Goal: Transaction & Acquisition: Subscribe to service/newsletter

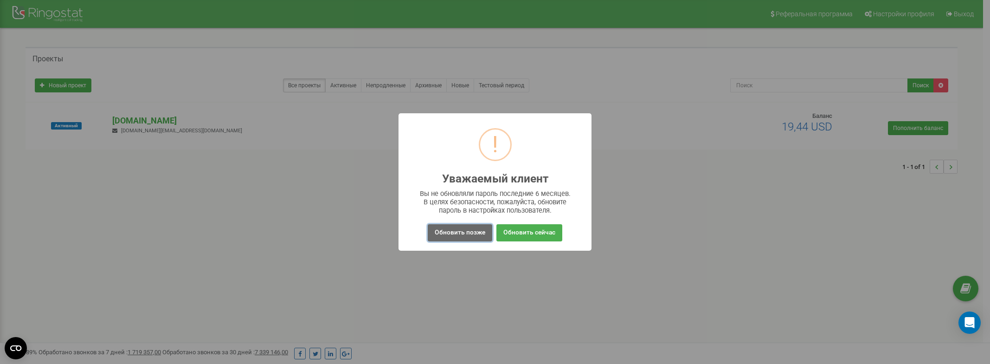
click at [479, 232] on button "Обновить позже" at bounding box center [460, 232] width 64 height 17
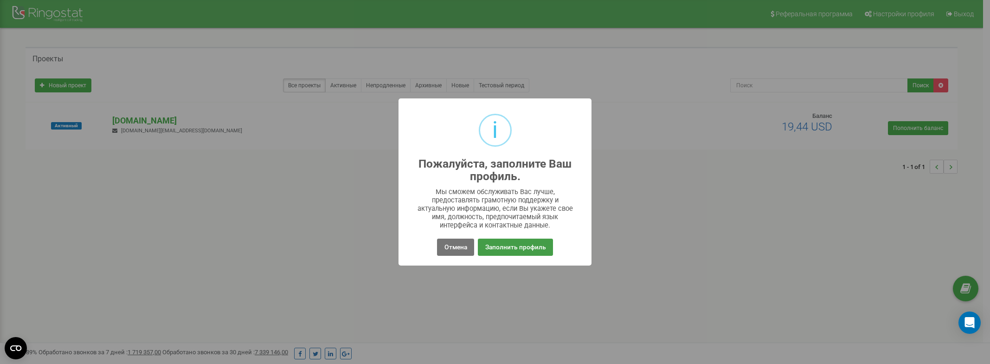
click at [518, 249] on button "Заполнить профиль" at bounding box center [515, 246] width 75 height 17
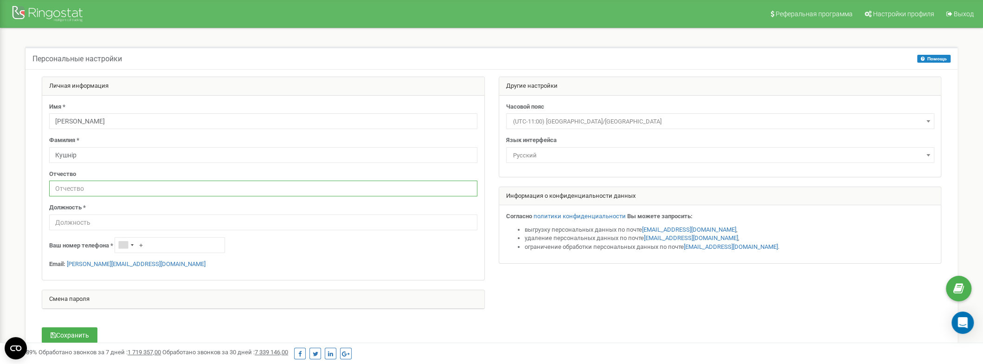
click at [130, 184] on input "text" at bounding box center [263, 188] width 428 height 16
click at [169, 226] on input "text" at bounding box center [263, 222] width 428 height 16
click at [32, 5] on div at bounding box center [49, 15] width 74 height 22
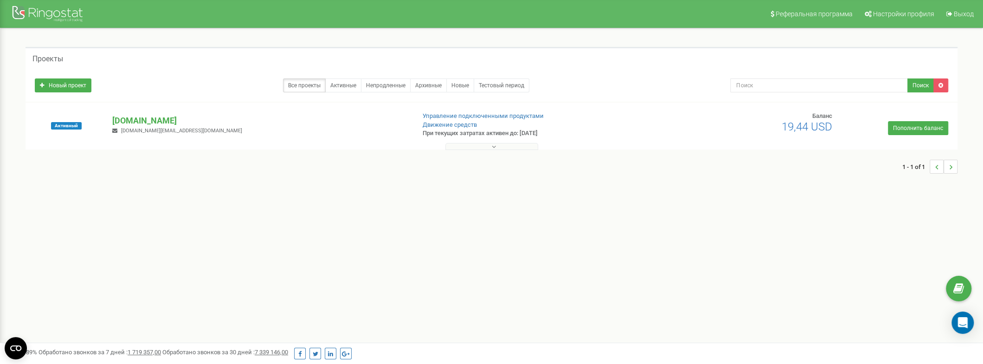
click at [487, 146] on button at bounding box center [491, 146] width 93 height 7
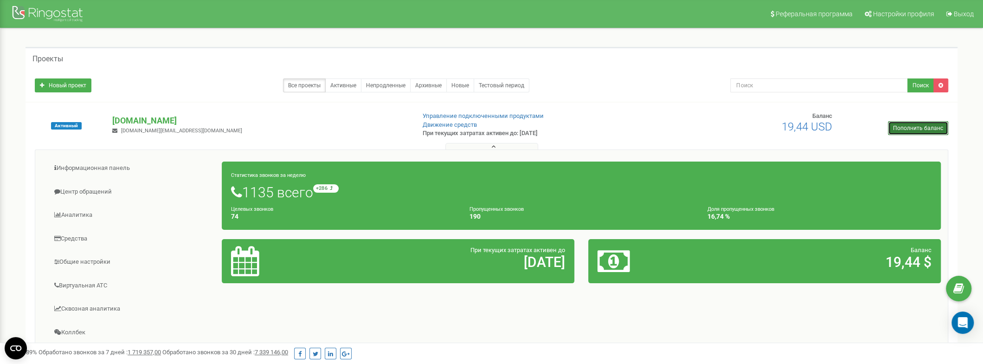
click at [931, 128] on link "Пополнить баланс" at bounding box center [918, 128] width 60 height 14
click at [666, 129] on div "Активный coffee-opt.org prom.solutions.ua@gmail.com Управление подключенными пр…" at bounding box center [492, 130] width 928 height 37
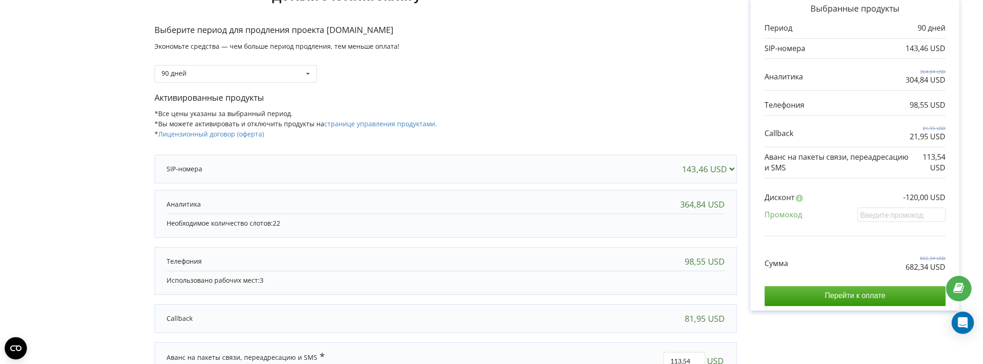
scroll to position [93, 0]
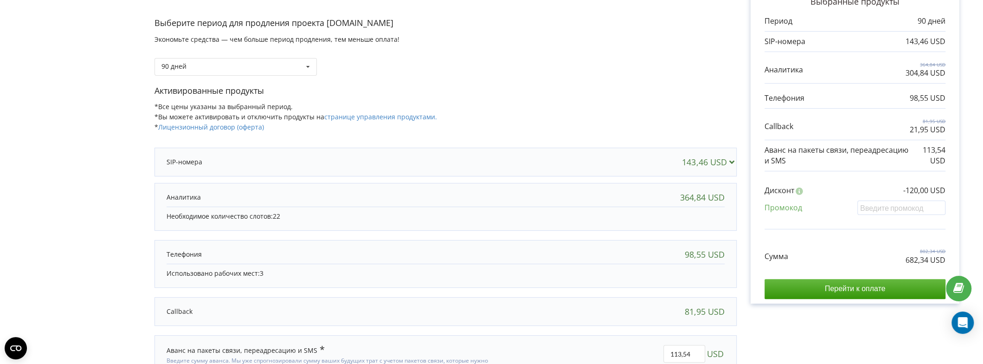
click at [732, 161] on icon at bounding box center [732, 161] width 10 height 8
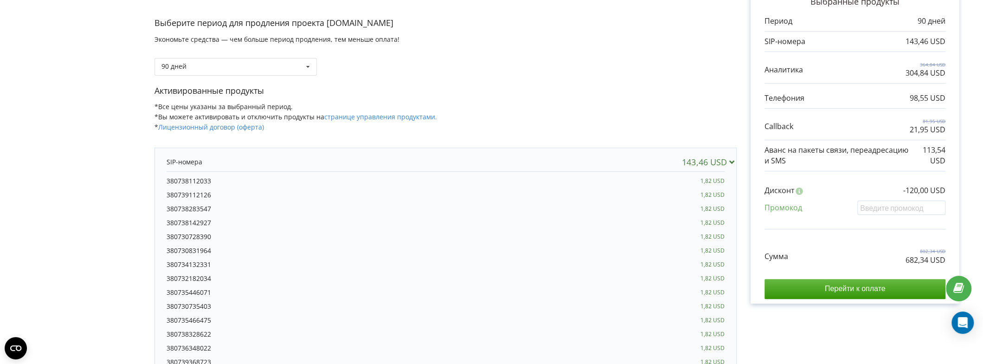
click at [732, 161] on icon at bounding box center [732, 161] width 10 height 8
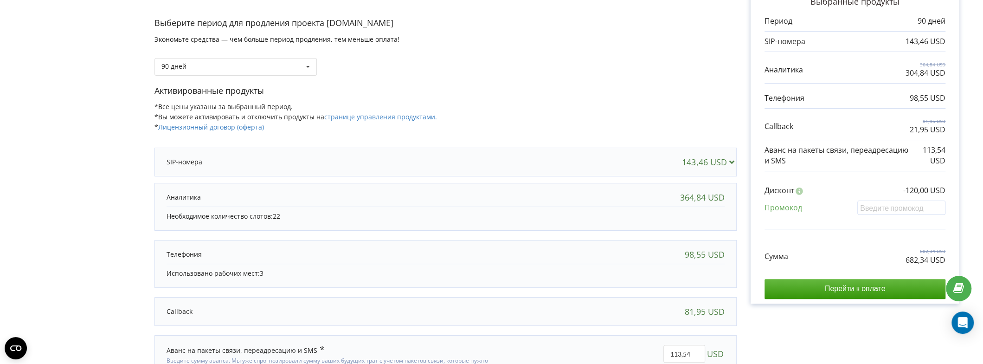
click at [733, 161] on icon at bounding box center [732, 161] width 10 height 8
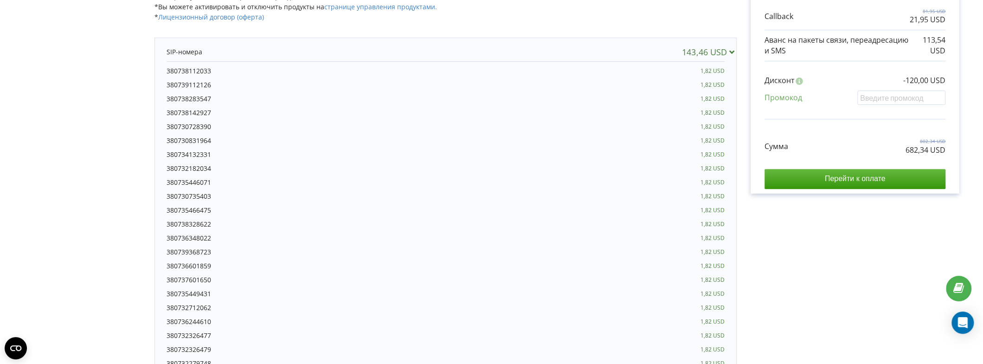
scroll to position [186, 0]
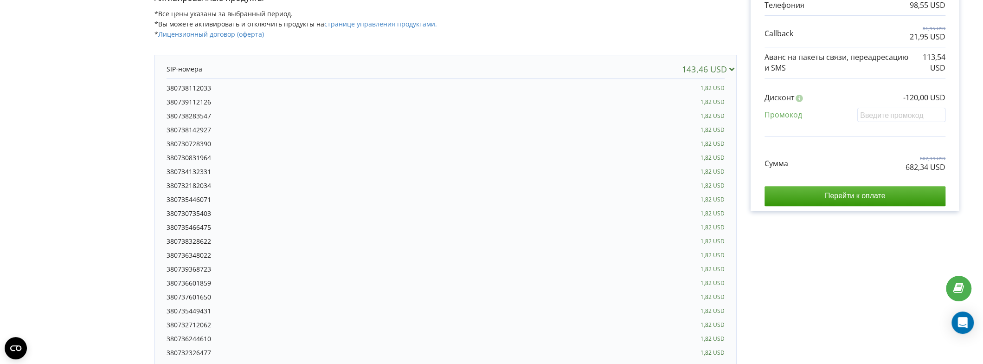
click at [736, 68] on icon at bounding box center [732, 68] width 10 height 8
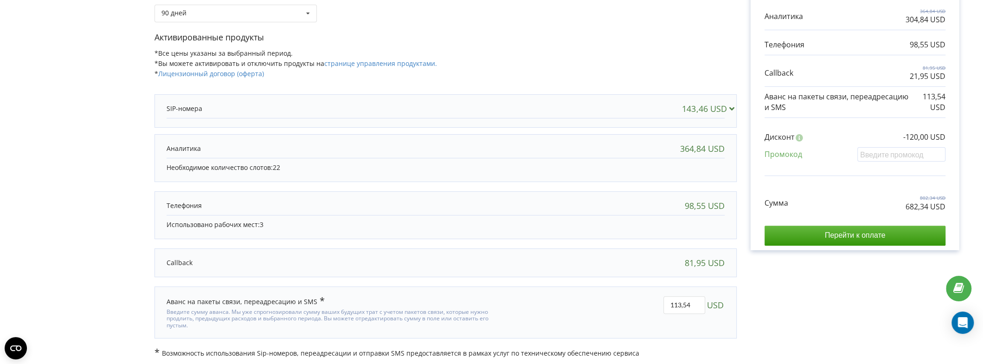
scroll to position [135, 0]
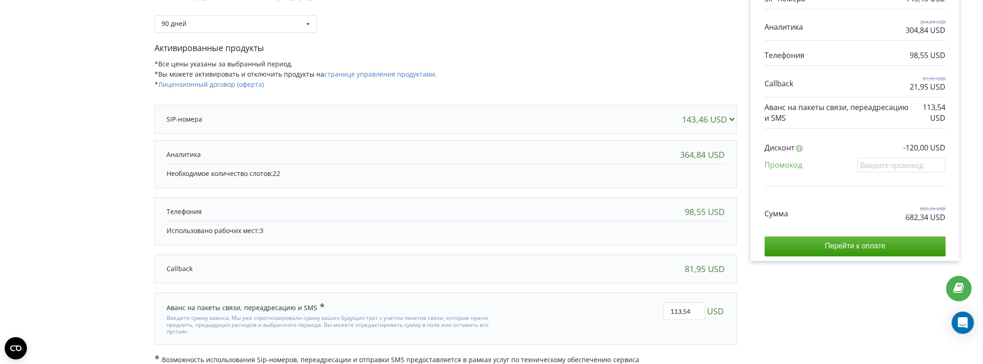
click at [257, 169] on p "Необходимое количество слотов: 22" at bounding box center [446, 173] width 558 height 9
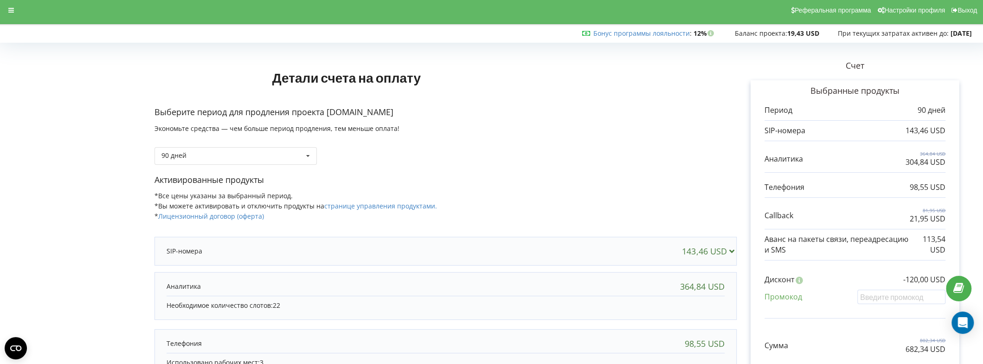
scroll to position [0, 0]
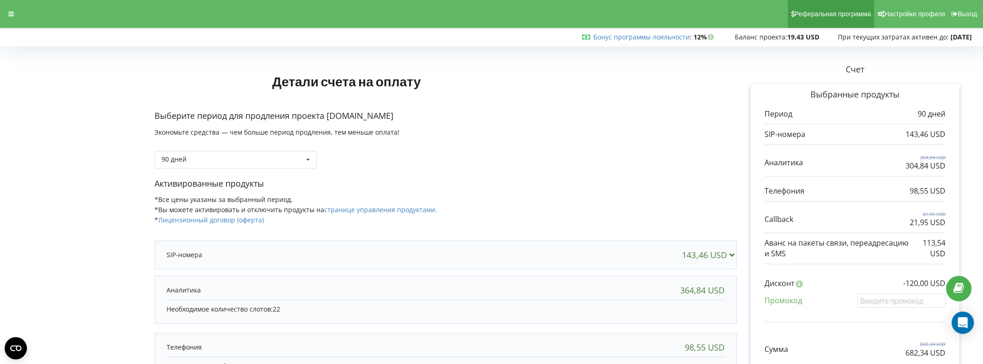
click at [830, 22] on link "Реферальная программа" at bounding box center [831, 14] width 87 height 28
click at [213, 161] on div "90 дней Пополнить баланс без периода 30 дней" at bounding box center [236, 160] width 162 height 18
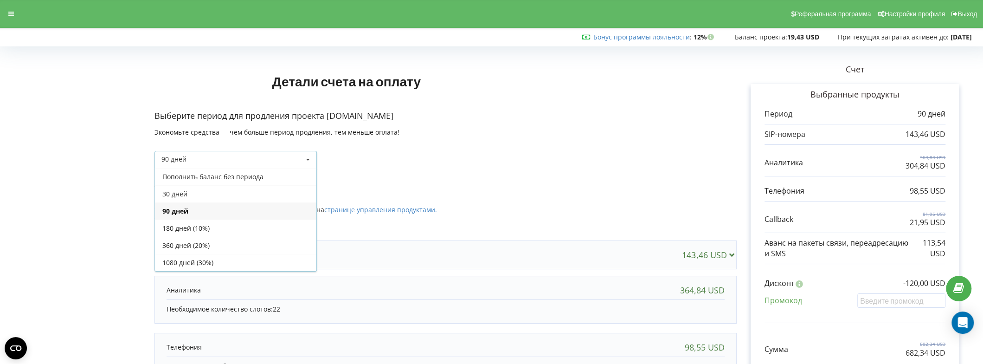
click at [213, 161] on div "90 дней Пополнить баланс без периода 30 дней" at bounding box center [236, 160] width 162 height 18
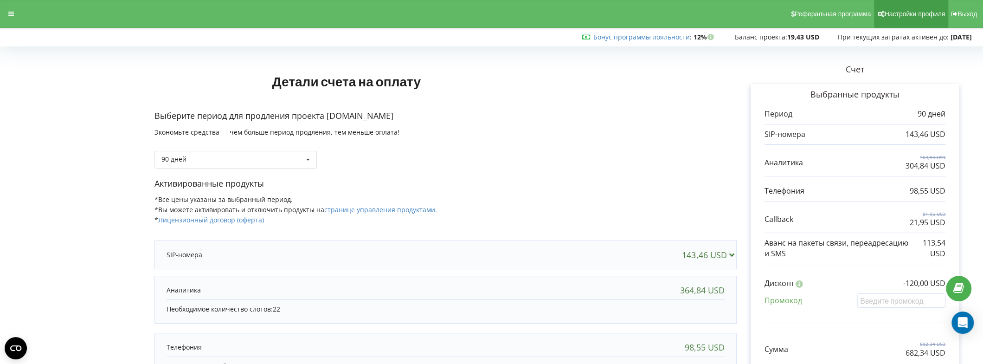
click at [899, 25] on link "Настройки профиля" at bounding box center [911, 14] width 74 height 28
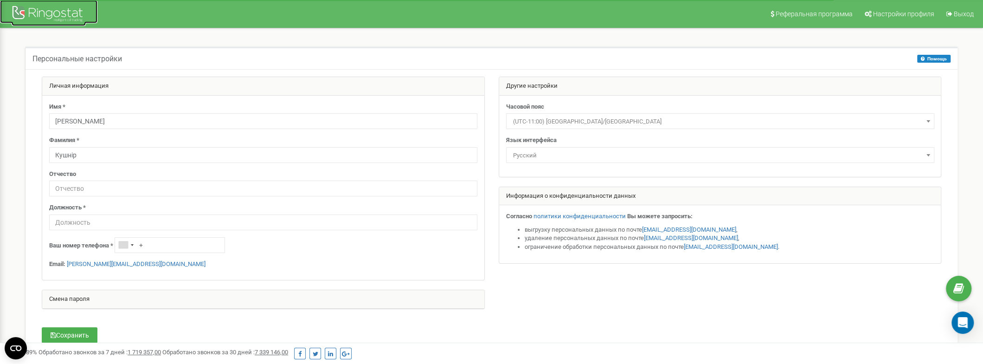
click at [40, 24] on div at bounding box center [49, 15] width 74 height 22
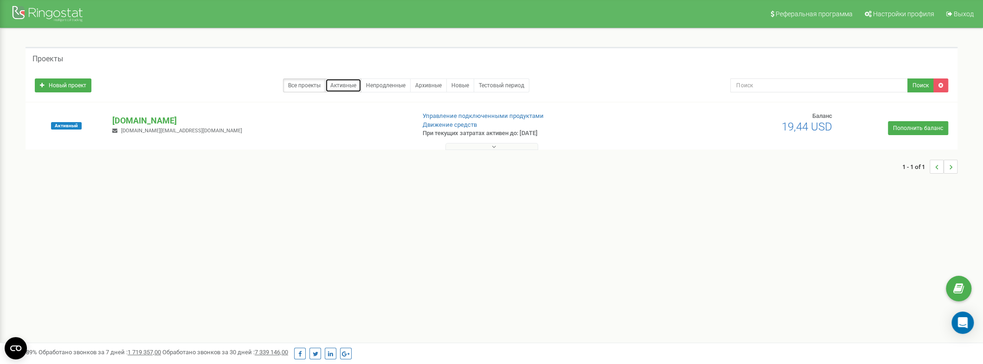
click at [347, 89] on link "Активные" at bounding box center [343, 85] width 36 height 14
click at [19, 17] on div at bounding box center [49, 15] width 74 height 22
click at [67, 124] on span "Активный" at bounding box center [66, 125] width 31 height 7
click at [314, 142] on div at bounding box center [492, 144] width 928 height 9
click at [891, 17] on span "Настройки профиля" at bounding box center [903, 13] width 61 height 7
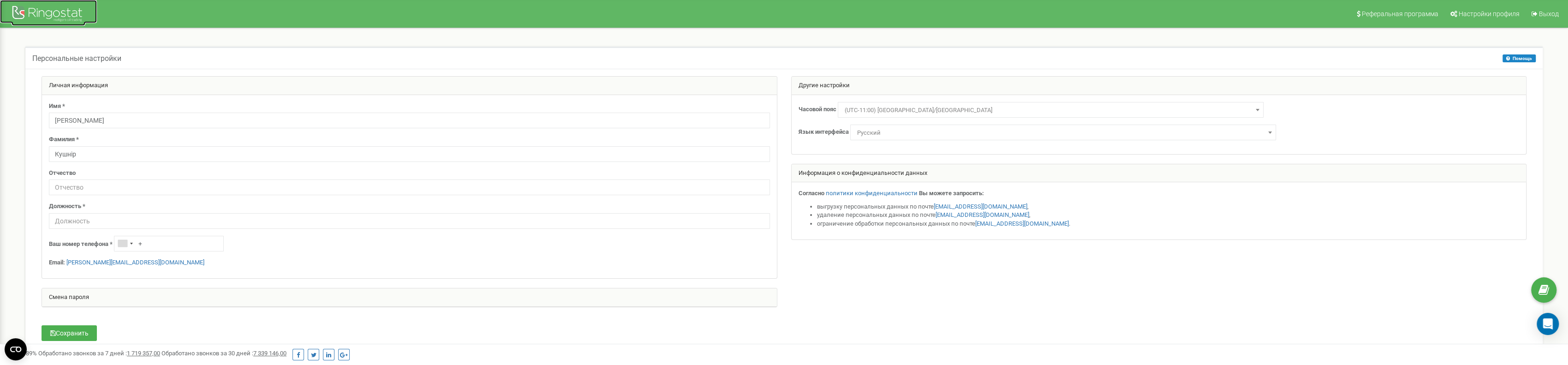
click at [38, 9] on div at bounding box center [49, 15] width 74 height 22
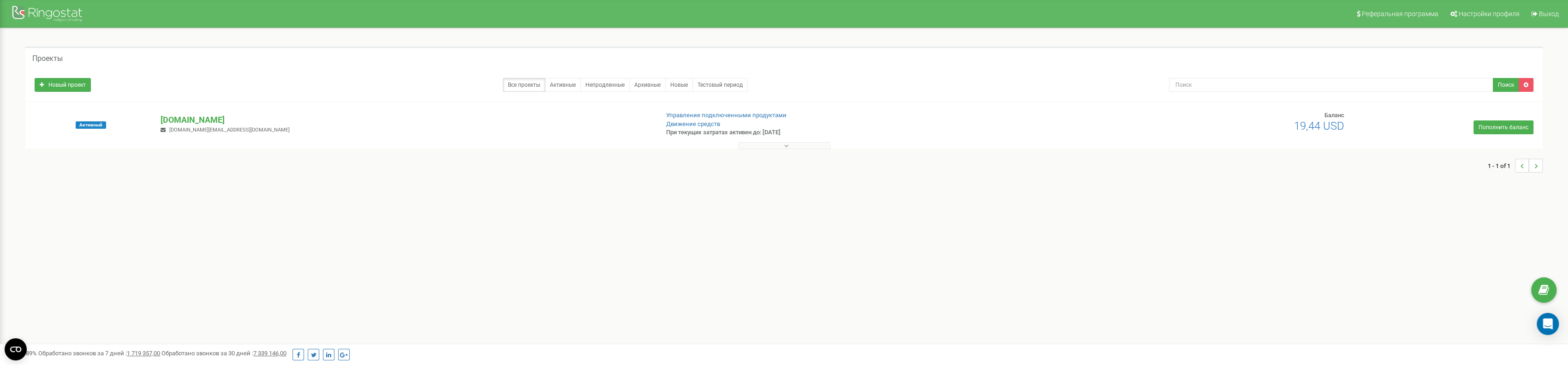
click at [1530, 166] on li "..." at bounding box center [1536, 166] width 14 height 14
click at [1524, 168] on li "..." at bounding box center [1522, 166] width 14 height 14
click at [756, 146] on button at bounding box center [784, 145] width 92 height 7
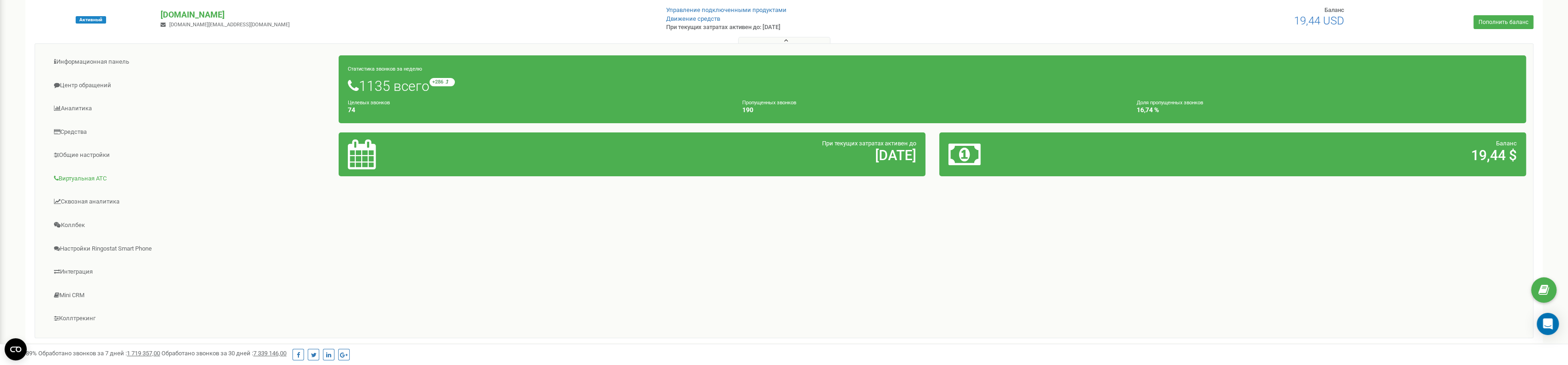
scroll to position [138, 0]
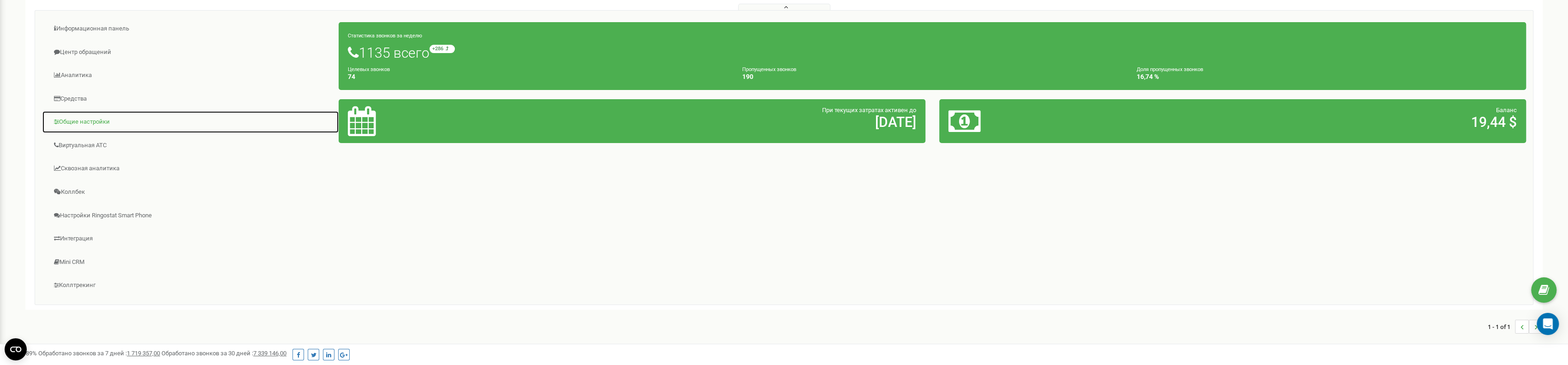
click at [81, 118] on link "Общие настройки" at bounding box center [190, 121] width 297 height 23
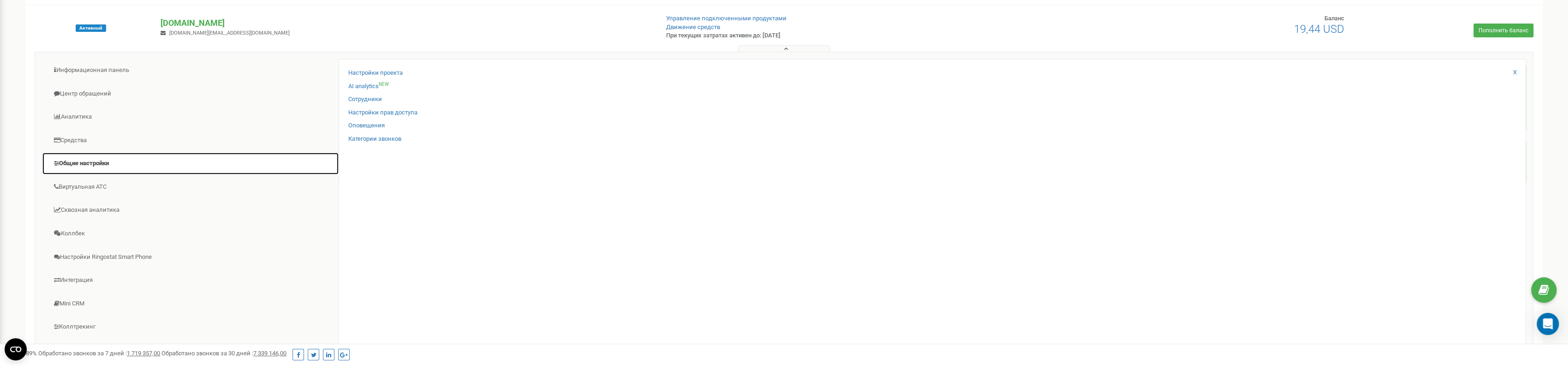
scroll to position [92, 0]
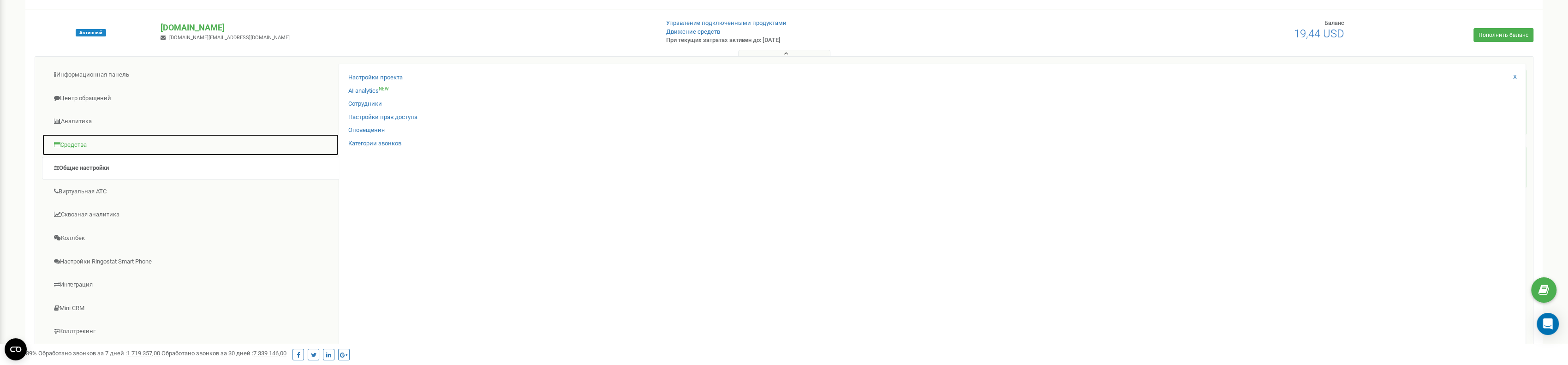
click at [75, 143] on link "Средства" at bounding box center [190, 145] width 297 height 23
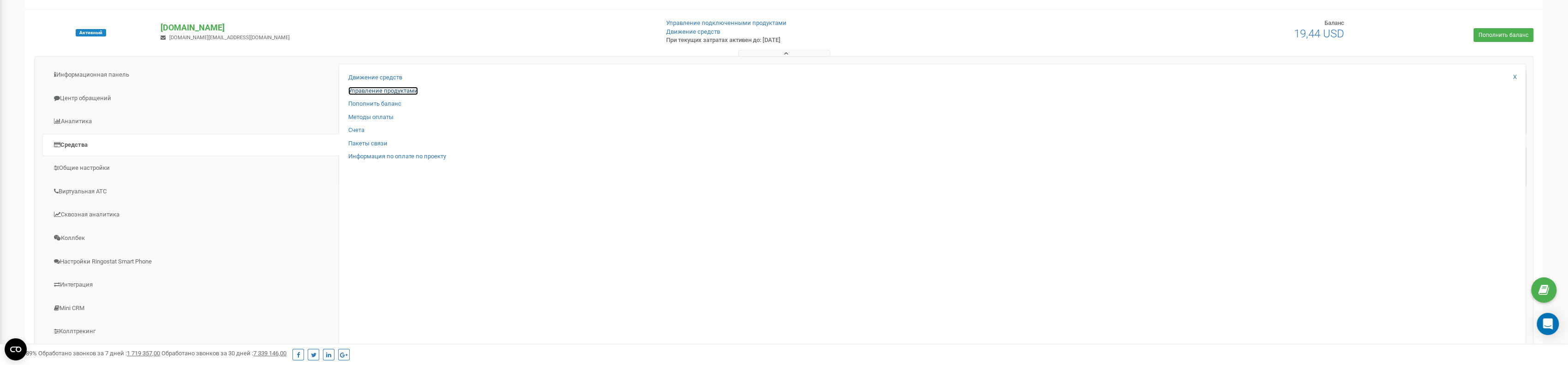
click at [382, 87] on link "Управление продуктами" at bounding box center [383, 91] width 70 height 9
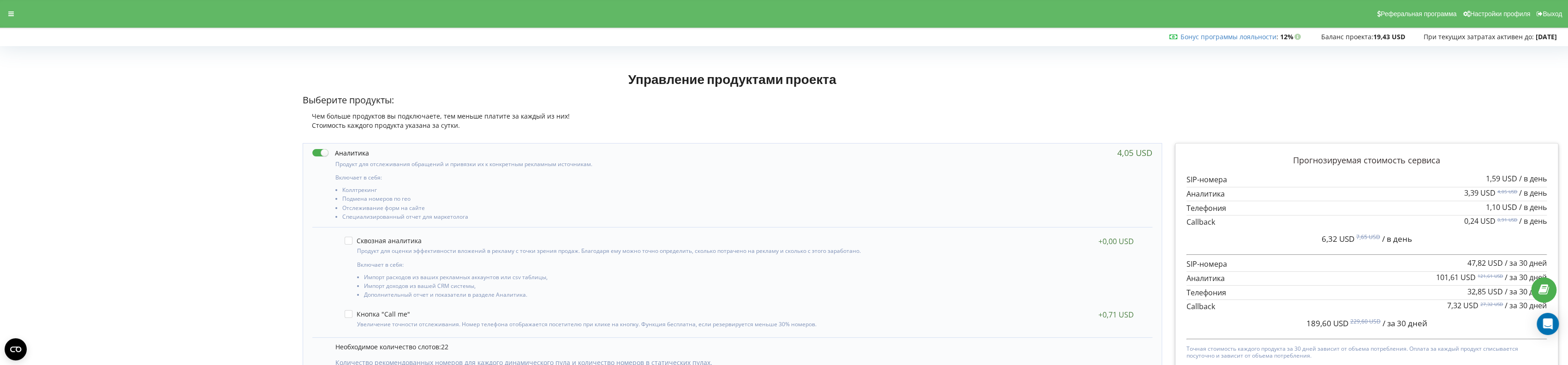
click at [324, 150] on label at bounding box center [340, 153] width 57 height 10
checkbox input "false"
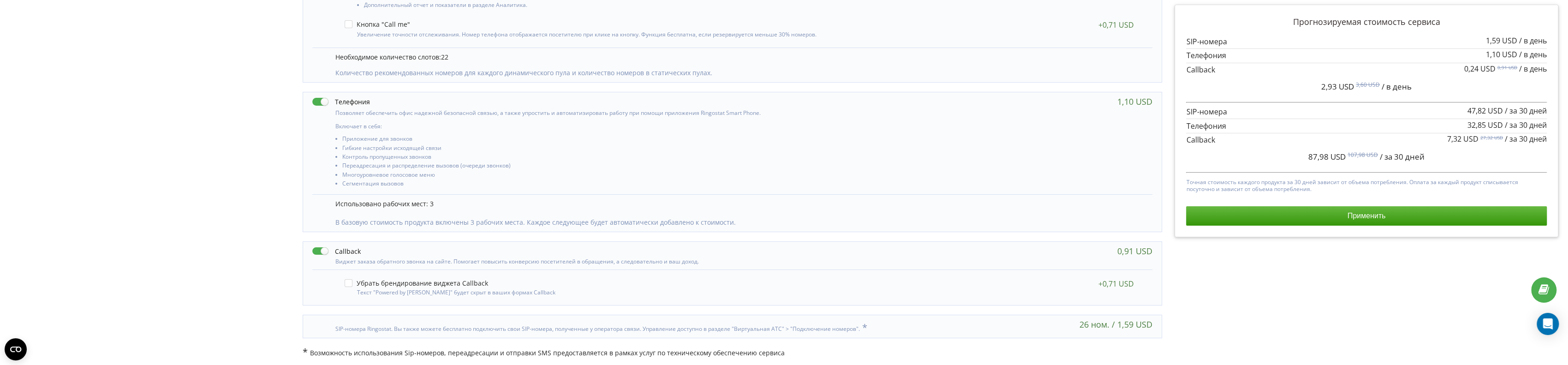
scroll to position [290, 0]
click at [346, 281] on label at bounding box center [417, 282] width 143 height 8
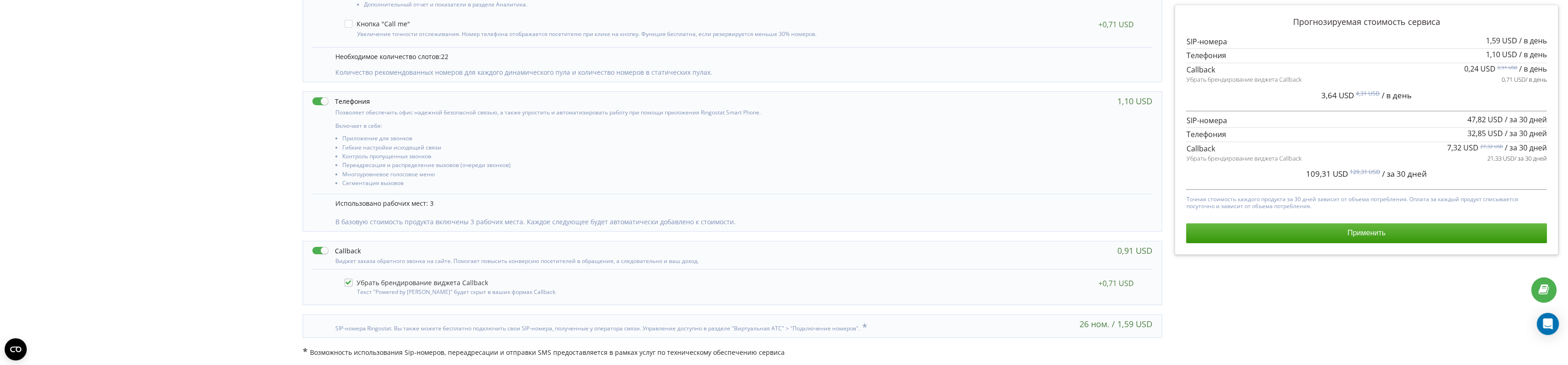
click at [346, 281] on label at bounding box center [417, 282] width 143 height 8
checkbox input "false"
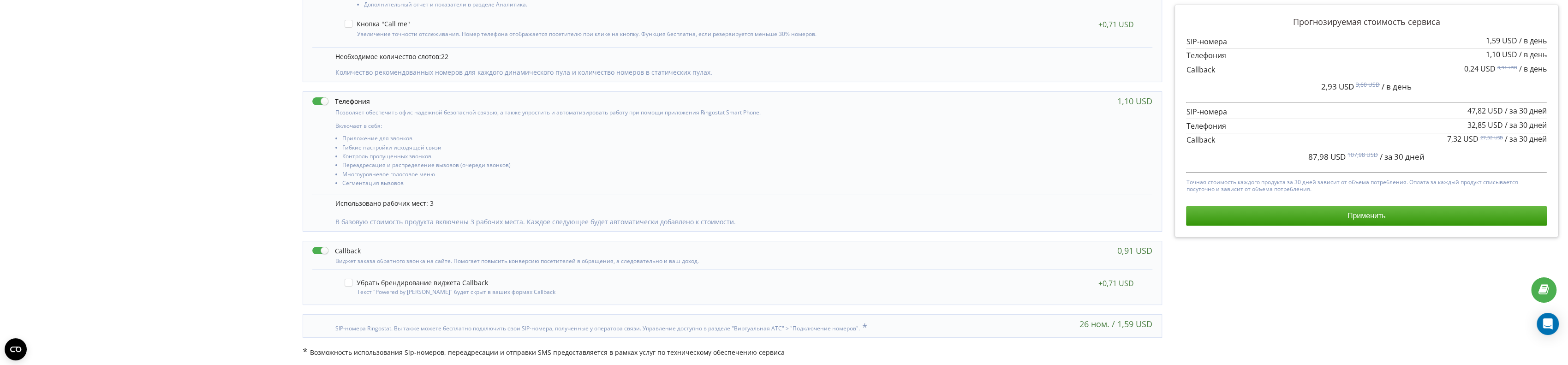
click at [327, 251] on label at bounding box center [336, 251] width 49 height 10
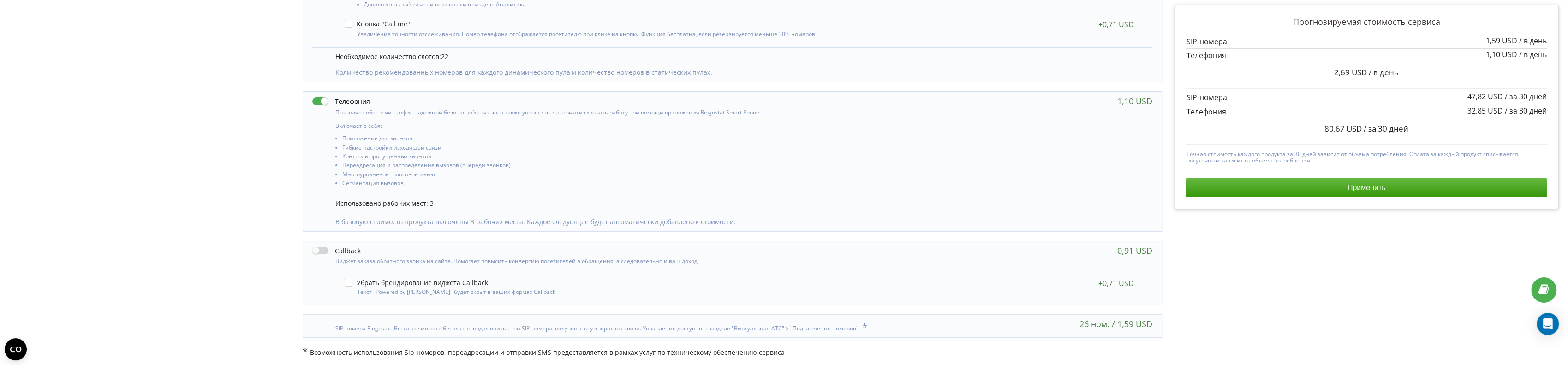
click at [327, 251] on label at bounding box center [336, 251] width 49 height 10
checkbox input "true"
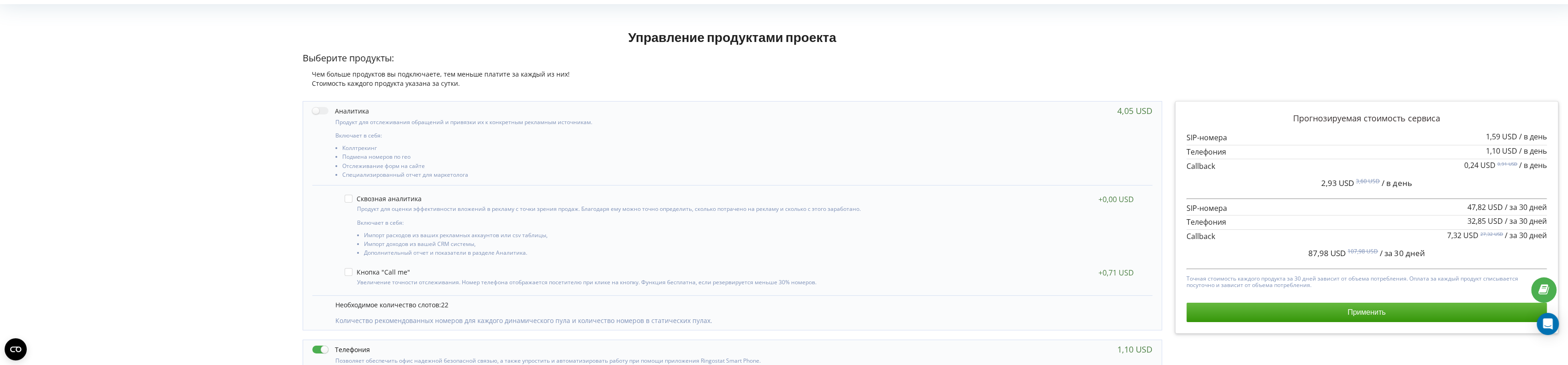
scroll to position [46, 0]
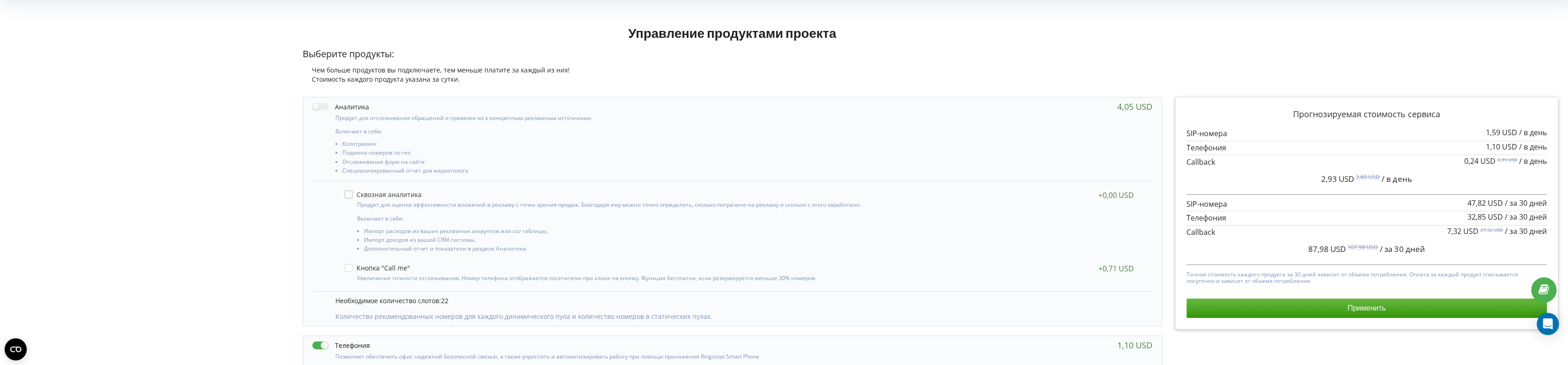
click at [396, 193] on label at bounding box center [383, 195] width 77 height 8
checkbox input "true"
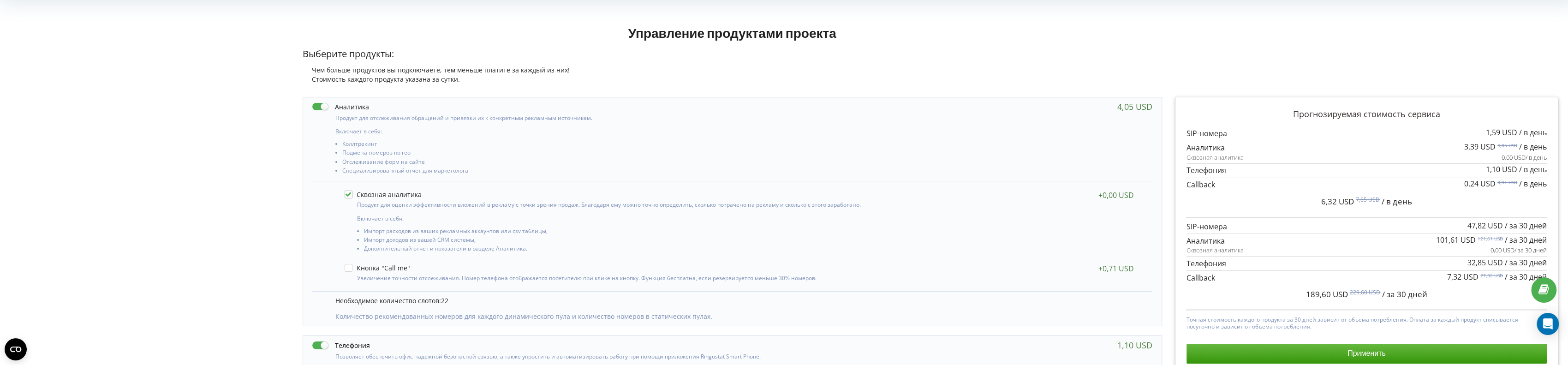
click at [324, 105] on label at bounding box center [340, 107] width 57 height 10
checkbox input "false"
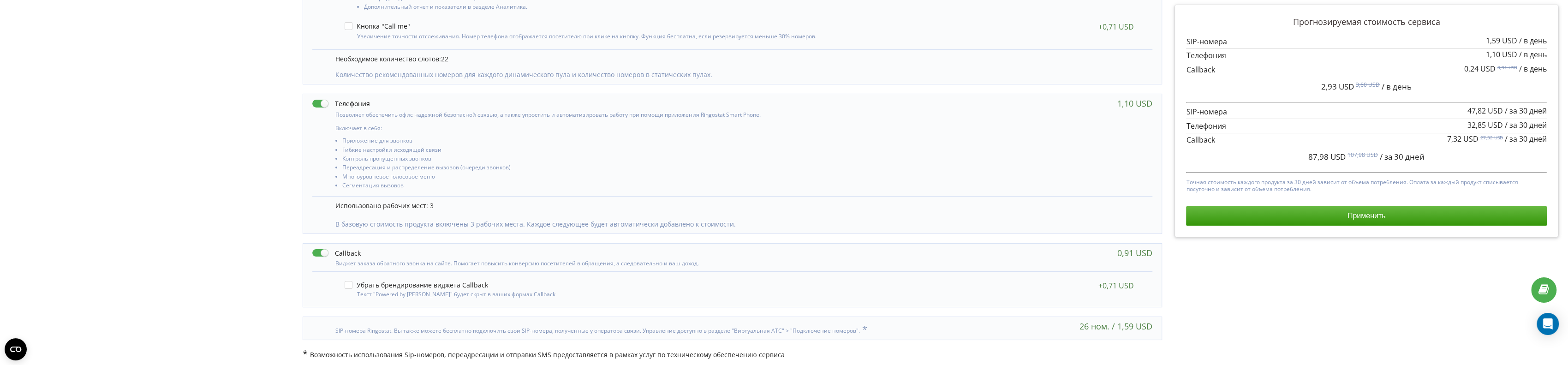
scroll to position [290, 0]
click at [1350, 226] on div "Прогнозируемая стоимость сервиса 1,59 USD / в день 1,10 USD / в день" at bounding box center [1366, 121] width 370 height 219
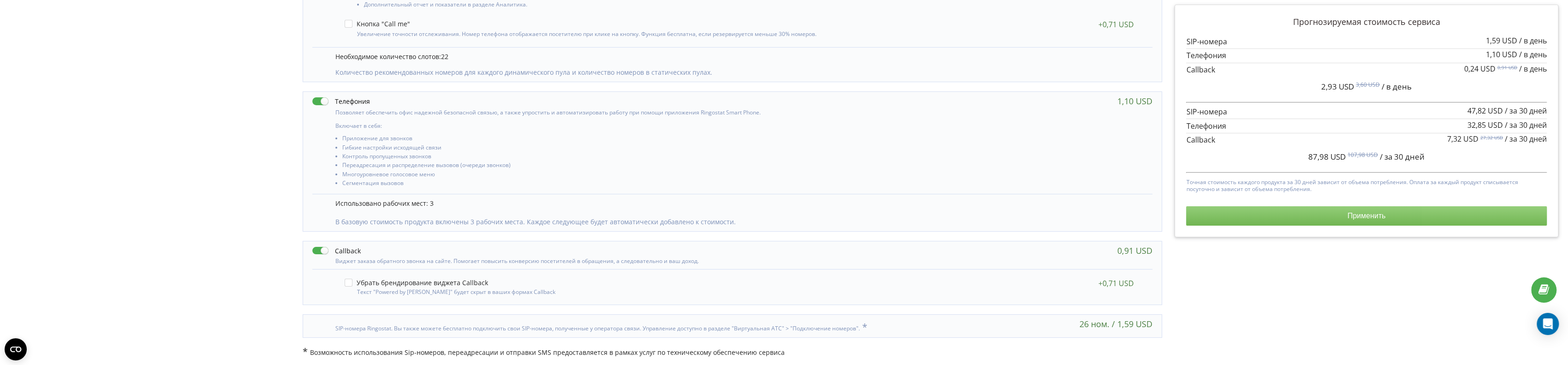
click at [1338, 215] on button "Применить" at bounding box center [1366, 215] width 360 height 19
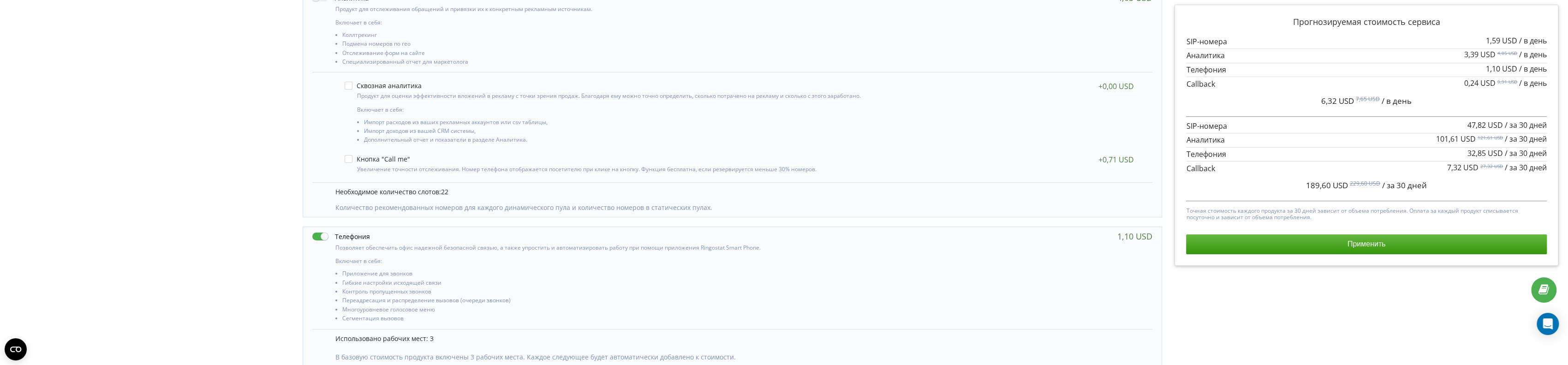
scroll to position [46, 0]
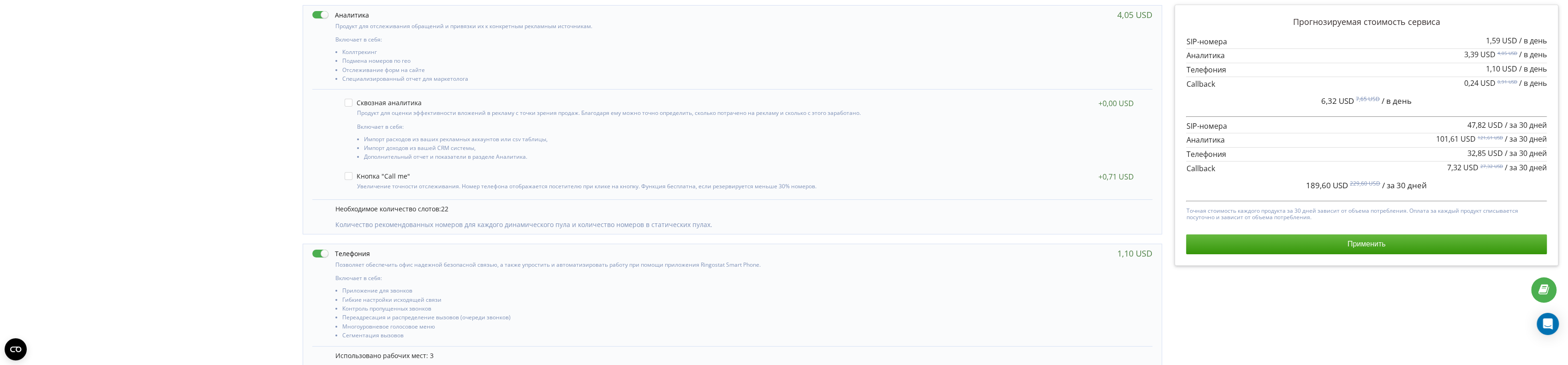
scroll to position [138, 0]
click at [321, 15] on label at bounding box center [340, 15] width 57 height 10
checkbox input "false"
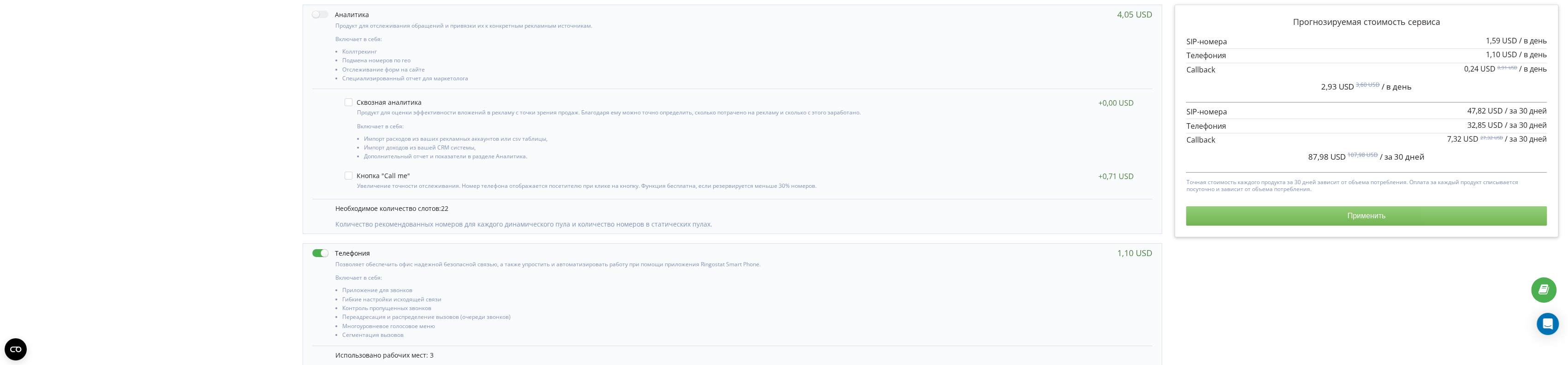
click at [1322, 212] on button "Применить" at bounding box center [1366, 215] width 360 height 19
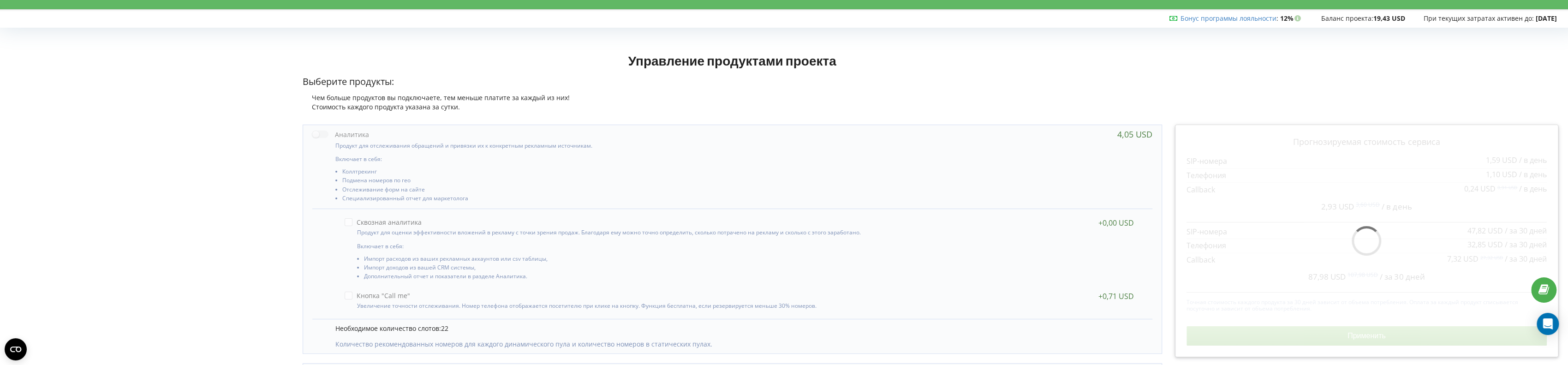
scroll to position [13, 0]
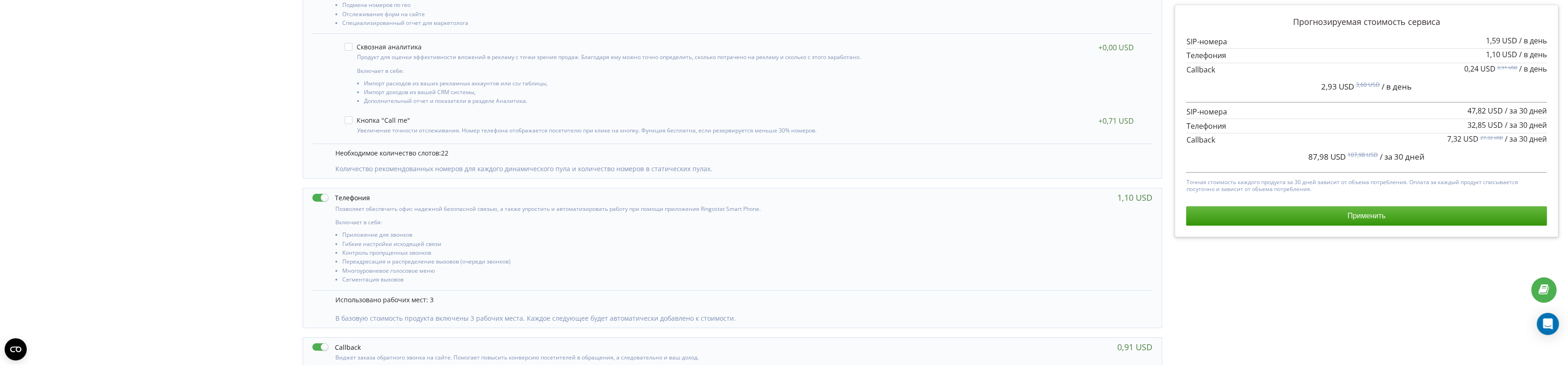
scroll to position [290, 0]
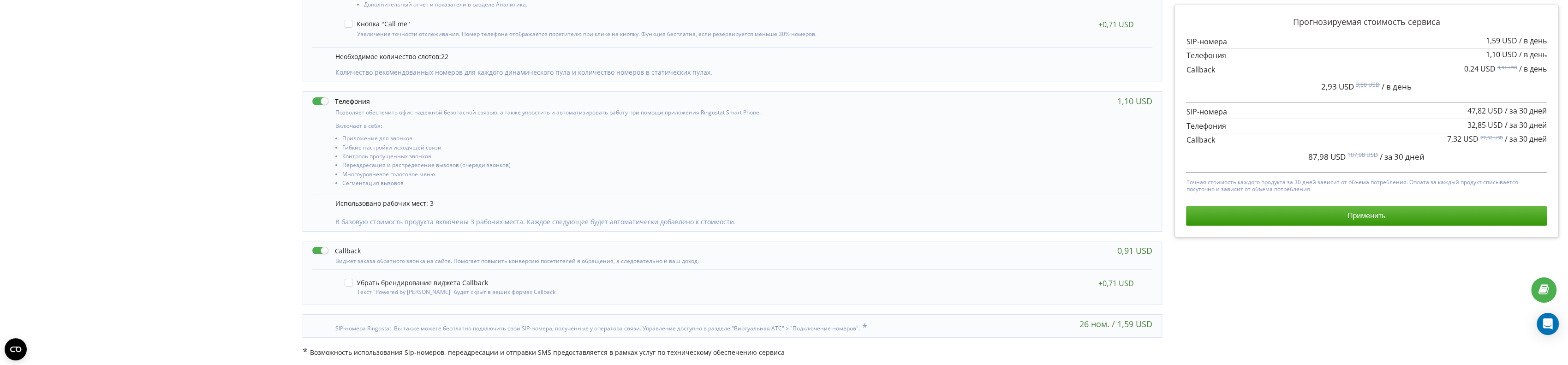
click at [1255, 223] on button "Применить" at bounding box center [1366, 215] width 360 height 19
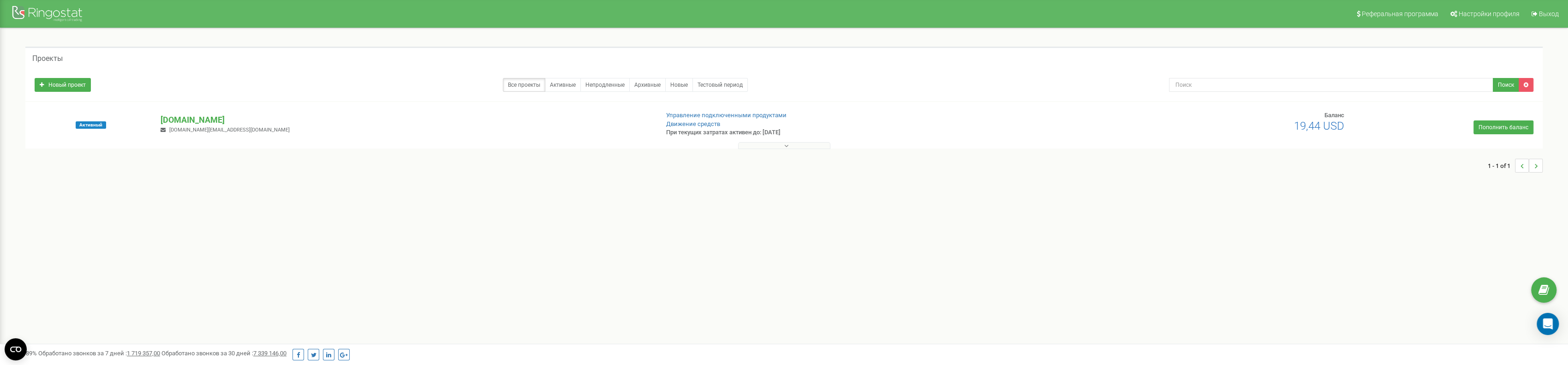
click at [1505, 116] on div "Баланс 19,44 USD Пополнить баланс" at bounding box center [1351, 122] width 378 height 23
click at [1501, 122] on link "Пополнить баланс" at bounding box center [1503, 127] width 60 height 14
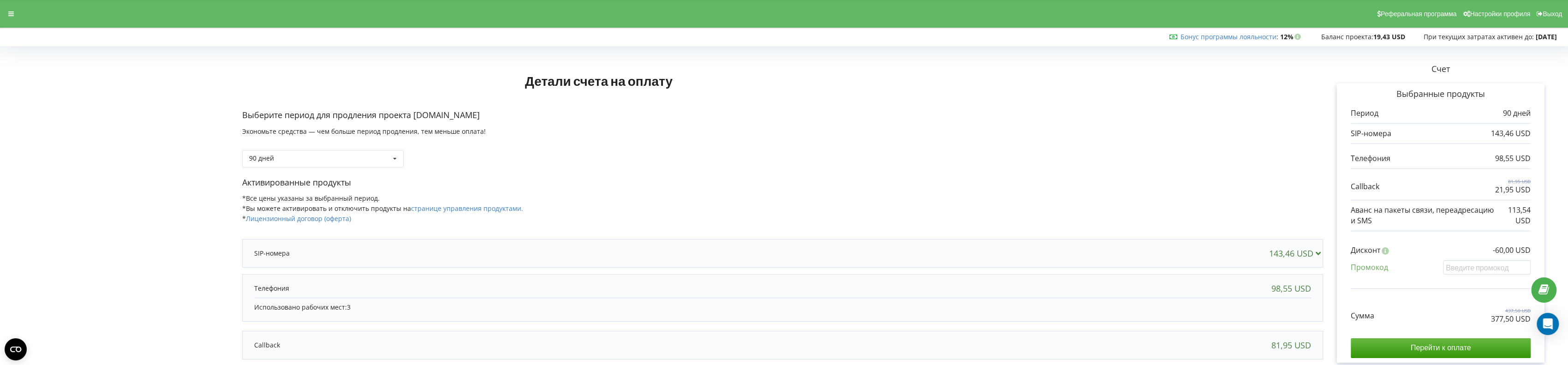
click at [356, 148] on div "90 дней Пополнить баланс без периода" at bounding box center [783, 152] width 1081 height 32
drag, startPoint x: 352, startPoint y: 153, endPoint x: 352, endPoint y: 161, distance: 8.0
click at [352, 154] on div "90 дней Пополнить баланс без периода 30 дней" at bounding box center [323, 159] width 161 height 18
click at [302, 186] on div "30 дней" at bounding box center [322, 192] width 160 height 17
click at [300, 157] on div "30 дней Пополнить баланс без периода 30 дней" at bounding box center [323, 159] width 161 height 18
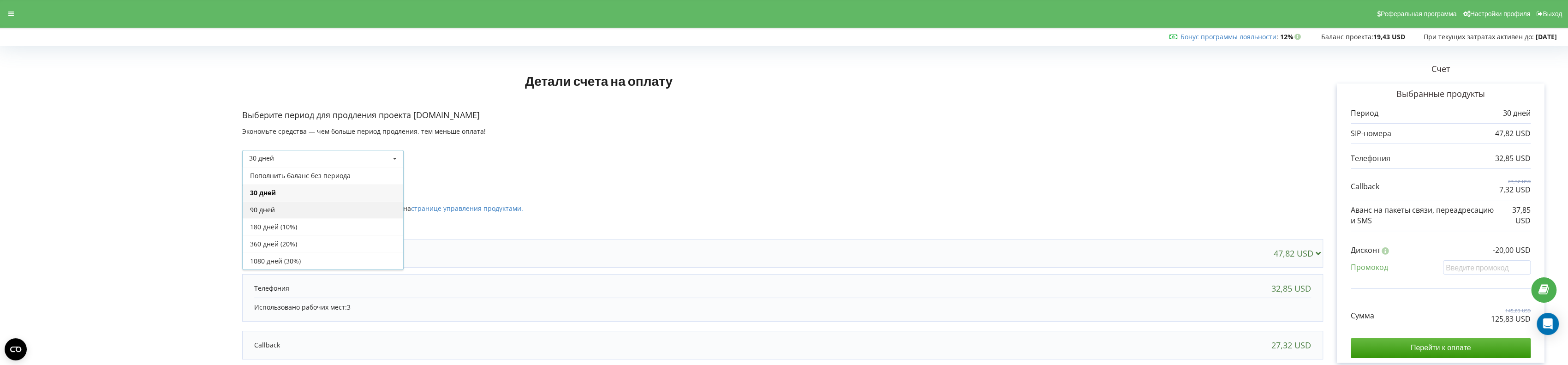
click at [277, 214] on div "90 дней" at bounding box center [322, 209] width 160 height 17
click at [247, 154] on div "90 дней Пополнить баланс без периода 30 дней" at bounding box center [323, 159] width 161 height 18
click at [261, 191] on div "30 дней" at bounding box center [322, 192] width 160 height 17
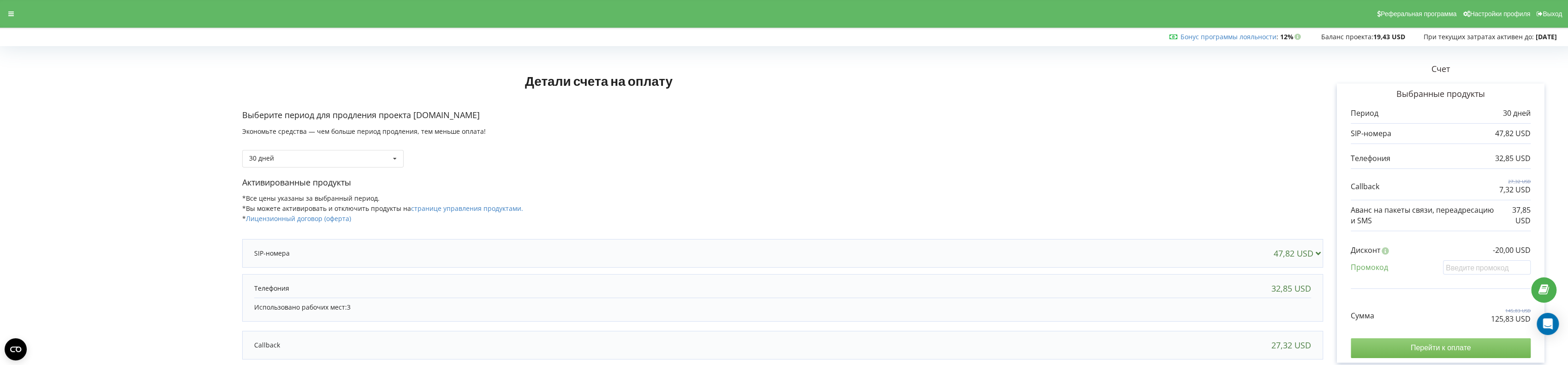
click at [1461, 343] on input "Перейти к оплате" at bounding box center [1441, 347] width 180 height 19
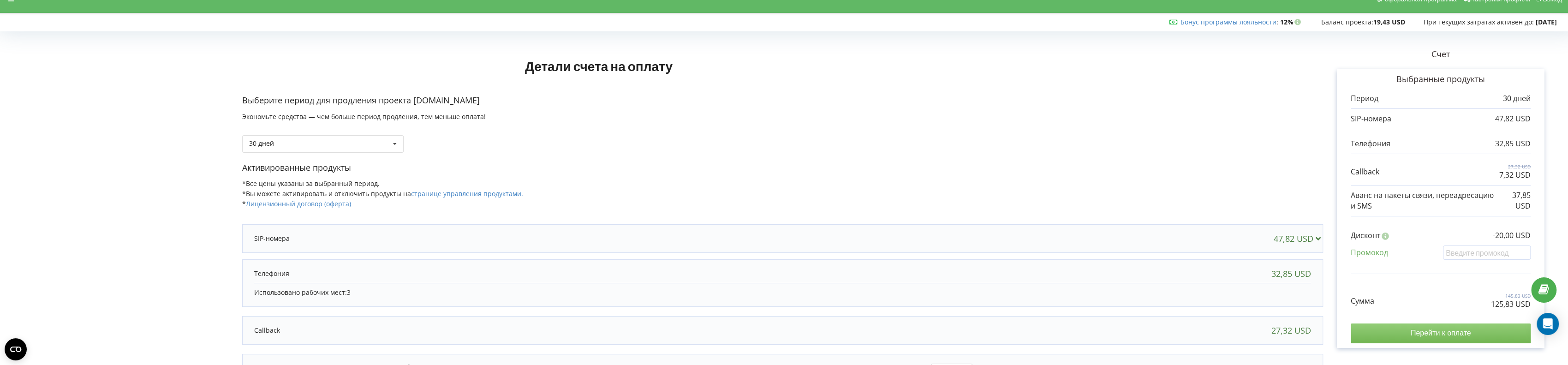
scroll to position [46, 0]
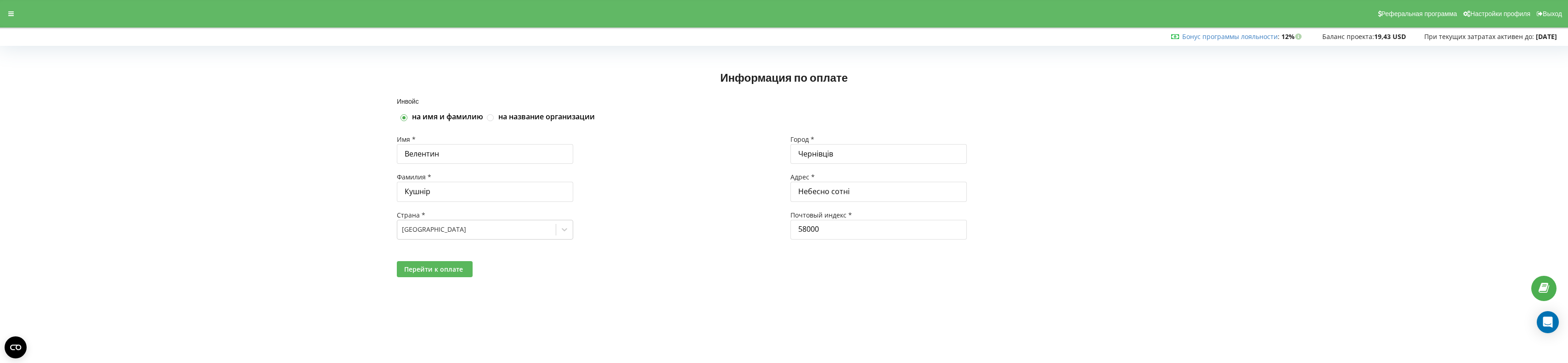
click at [441, 268] on span "Перейти к оплате" at bounding box center [433, 269] width 58 height 9
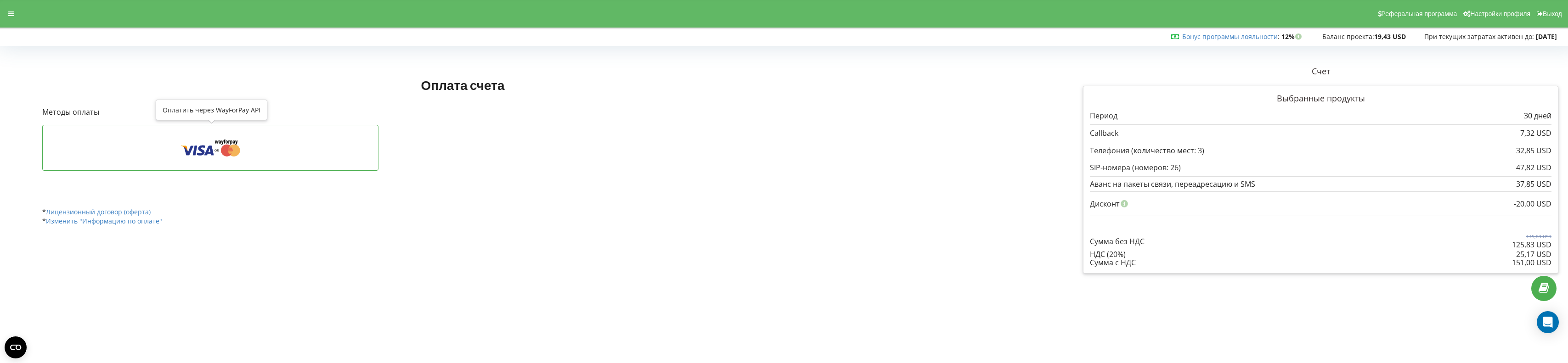
click at [263, 156] on icon at bounding box center [210, 148] width 308 height 18
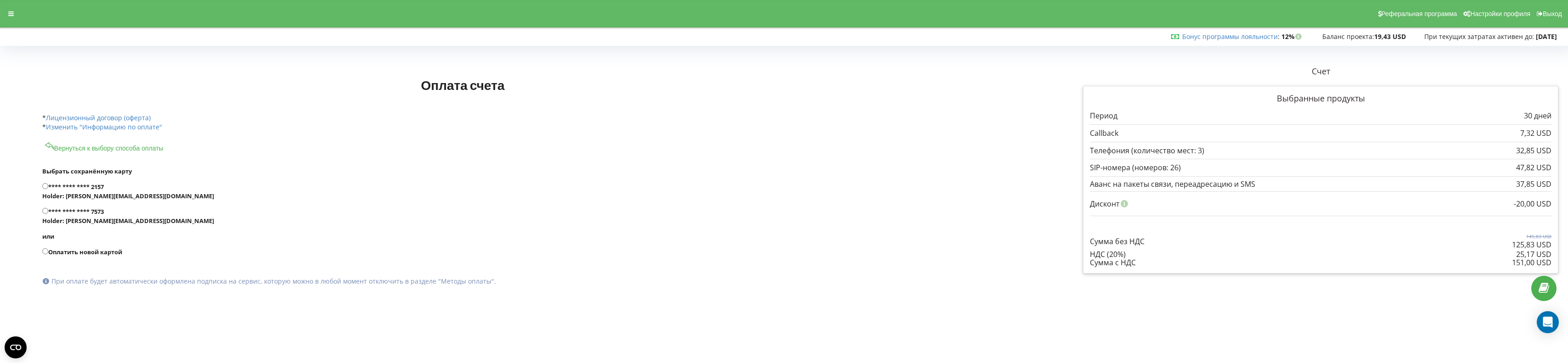
click at [86, 180] on form "Выбрать сохранённую карту **** **** **** 2157 [PERSON_NAME]: [PERSON_NAME][EMAI…" at bounding box center [524, 227] width 963 height 146
click at [84, 187] on label "**** **** **** 2157 [PERSON_NAME]: [PERSON_NAME][EMAIL_ADDRESS][DOMAIN_NAME]" at bounding box center [524, 191] width 963 height 19
click at [49, 187] on input "**** **** **** 2157 [PERSON_NAME]: [PERSON_NAME][EMAIL_ADDRESS][DOMAIN_NAME]" at bounding box center [46, 186] width 6 height 6
radio input "true"
click at [86, 298] on div "Подписаться" at bounding box center [88, 309] width 92 height 46
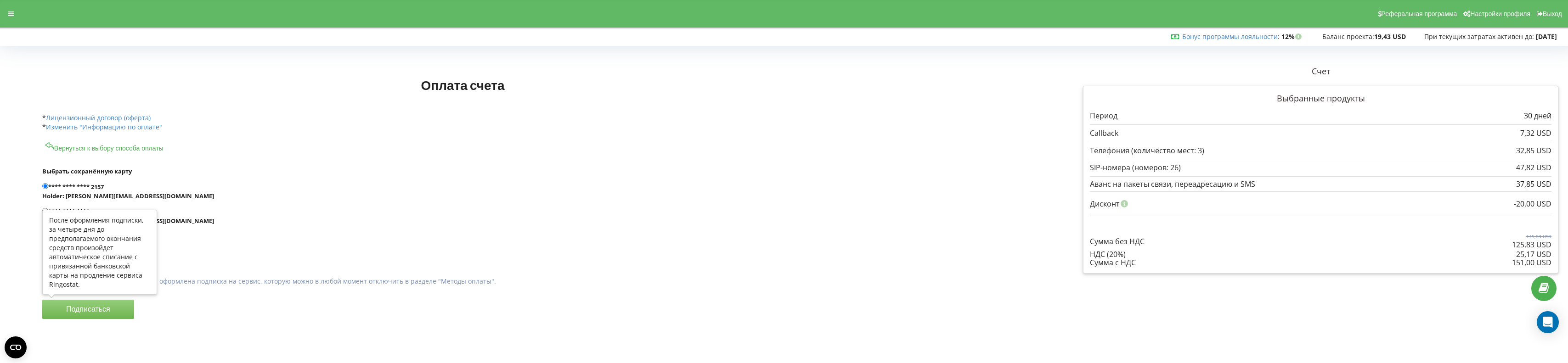
click at [93, 308] on button "Подписаться" at bounding box center [88, 309] width 92 height 19
